Goal: Transaction & Acquisition: Purchase product/service

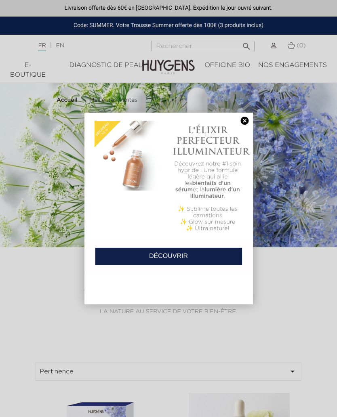
click at [250, 117] on div "L'ÉLIXIR PERFECTEUR ILLUMINATEUR Découvrez notre #1 soin hybride ! Une formule …" at bounding box center [168, 176] width 168 height 127
click at [243, 120] on link at bounding box center [244, 121] width 11 height 8
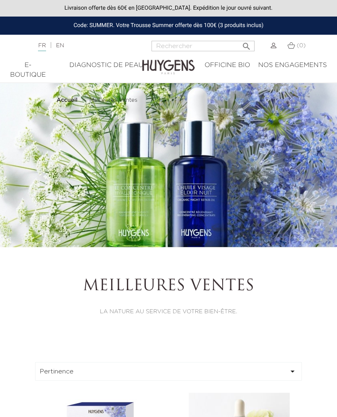
click at [272, 44] on img at bounding box center [273, 46] width 6 height 6
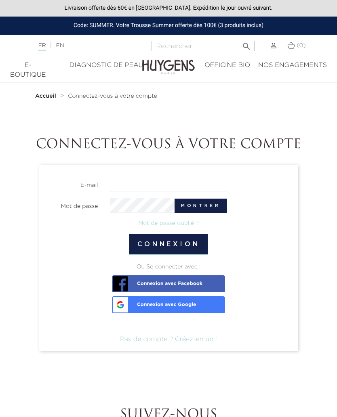
click at [135, 184] on input "email" at bounding box center [168, 184] width 117 height 14
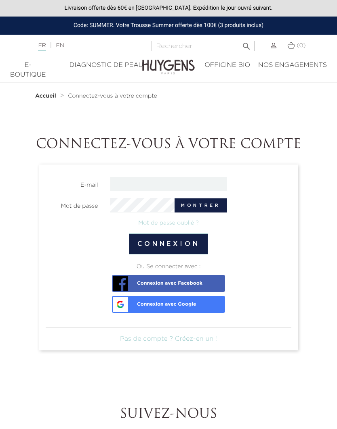
type input "cerqueira.bernadette@laposte.net"
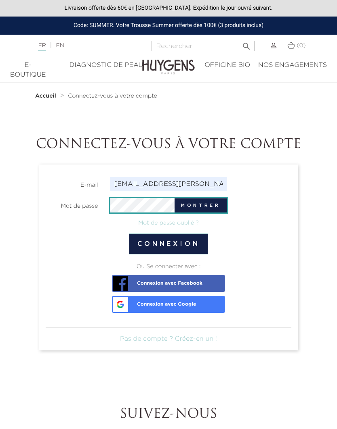
click at [199, 245] on button "Connexion" at bounding box center [168, 244] width 79 height 21
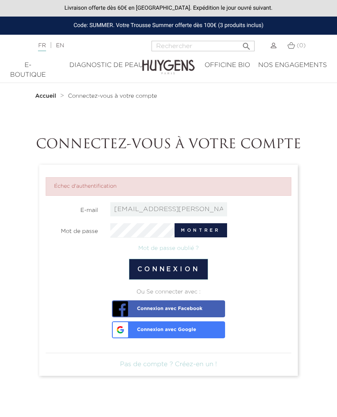
click at [179, 250] on link "Mot de passe oublié ?" at bounding box center [168, 248] width 61 height 6
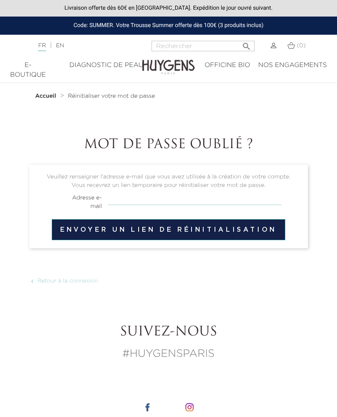
click at [137, 199] on input "email" at bounding box center [195, 197] width 174 height 15
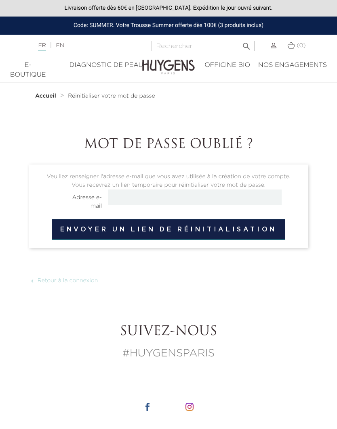
type input "cerqueira.bernadette@laposte.net"
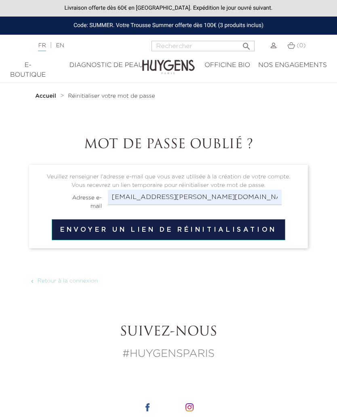
click at [230, 230] on button "Envoyer un lien de réinitialisation" at bounding box center [168, 229] width 233 height 21
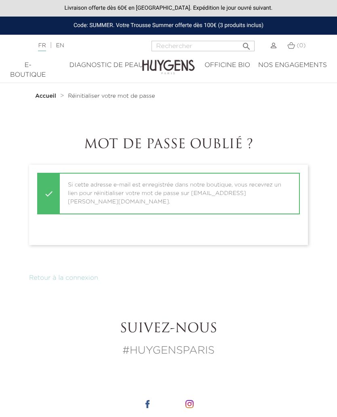
click at [72, 275] on link "Retour à la connexion" at bounding box center [63, 278] width 69 height 6
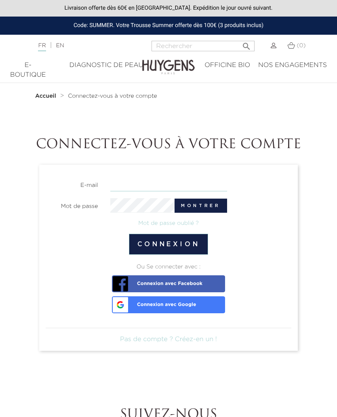
click at [130, 184] on input "email" at bounding box center [168, 184] width 117 height 14
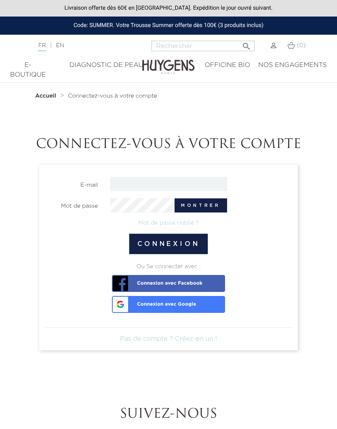
type input "cerqueira.bernadette@laposte.net"
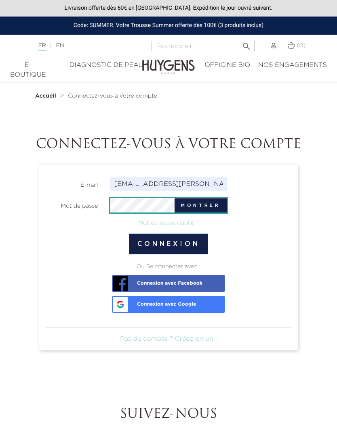
click at [188, 248] on button "Connexion" at bounding box center [168, 244] width 79 height 21
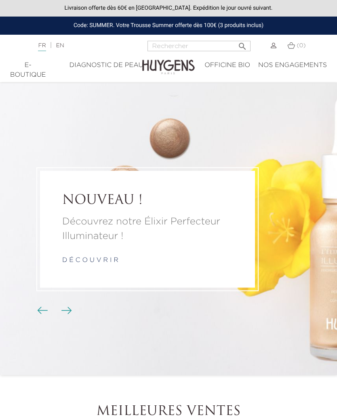
click at [30, 75] on div "E-Boutique" at bounding box center [28, 70] width 36 height 19
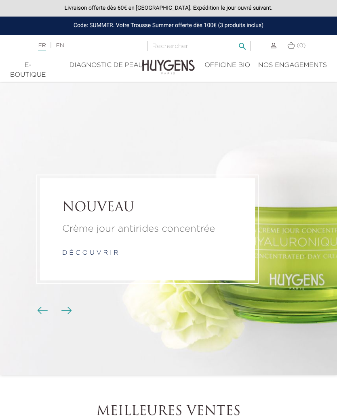
click at [175, 43] on input "Rechercher" at bounding box center [198, 46] width 103 height 10
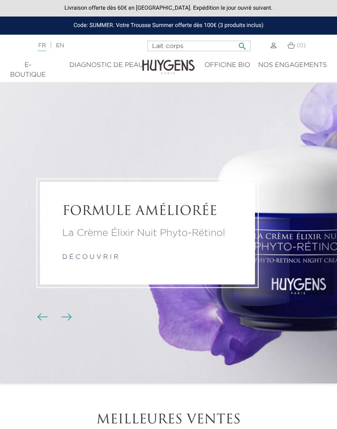
type input "Lait corps"
click at [240, 44] on button " Rechercher" at bounding box center [242, 43] width 15 height 11
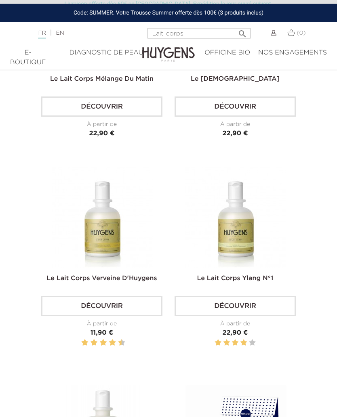
scroll to position [398, 0]
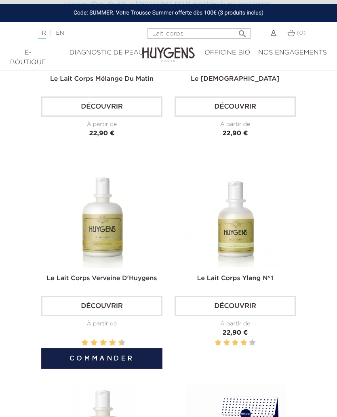
click at [109, 239] on img at bounding box center [102, 217] width 101 height 101
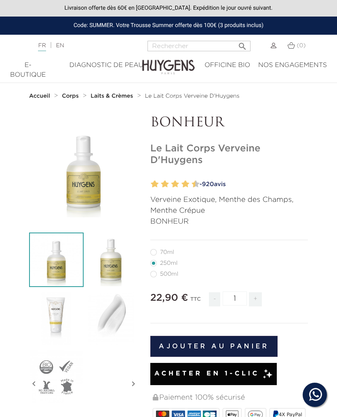
click at [199, 184] on link "- 920 avis" at bounding box center [252, 184] width 111 height 12
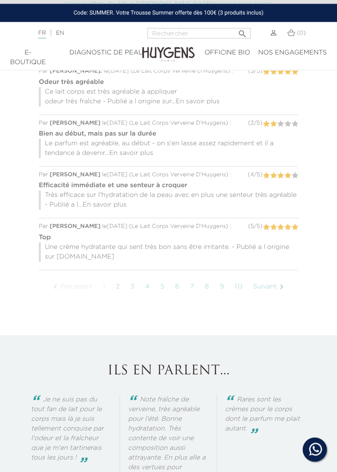
scroll to position [853, 0]
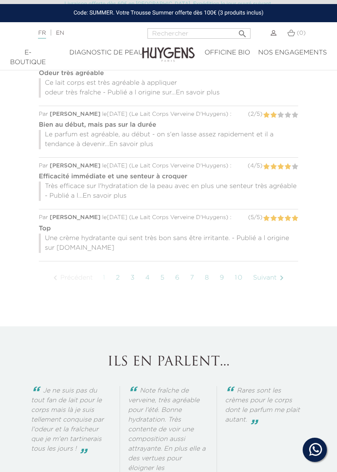
click at [249, 288] on link "Suivant " at bounding box center [269, 278] width 41 height 20
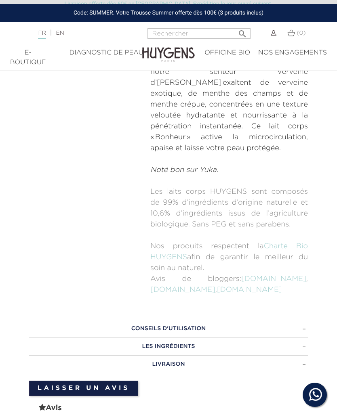
scroll to position [436, 0]
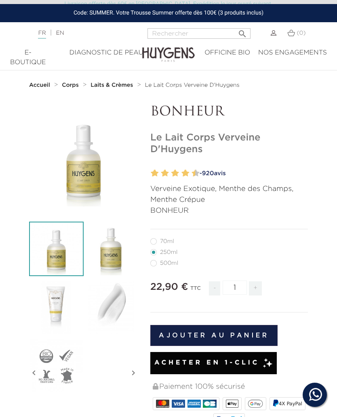
scroll to position [801, 0]
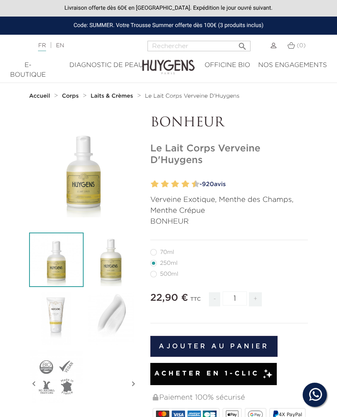
click at [245, 346] on button "Ajouter au panier" at bounding box center [213, 346] width 127 height 21
